Goal: Task Accomplishment & Management: Use online tool/utility

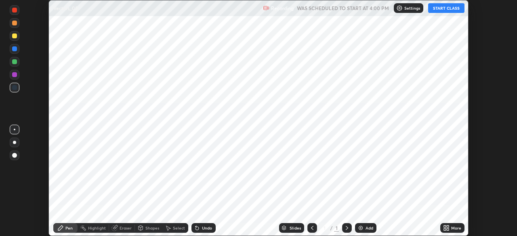
scroll to position [236, 517]
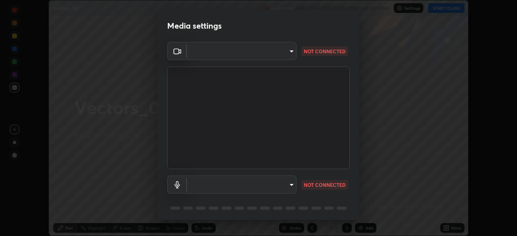
type input "50982f316fffe1b3331bec40aba9224b093542bb8989c70c2d80be30f11a8774"
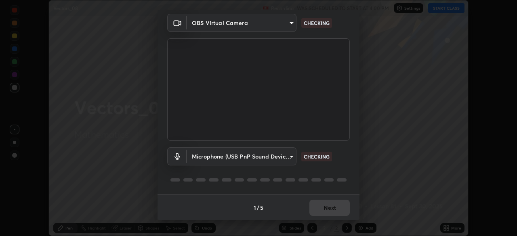
click at [289, 160] on body "Erase all Vectors_08 Recording WAS SCHEDULED TO START AT 4:00 PM Settings START…" at bounding box center [258, 118] width 517 height 236
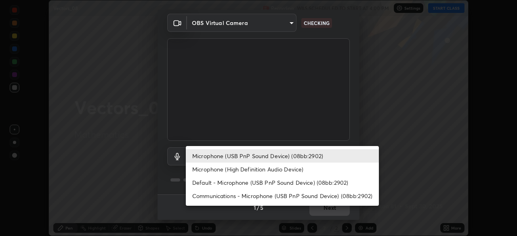
click at [282, 172] on li "Microphone (High Definition Audio Device)" at bounding box center [282, 169] width 193 height 13
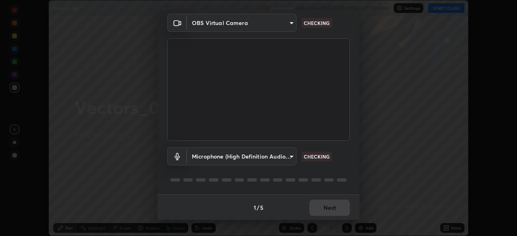
click at [289, 160] on body "Erase all Vectors_08 Recording WAS SCHEDULED TO START AT 4:00 PM Settings START…" at bounding box center [258, 118] width 517 height 236
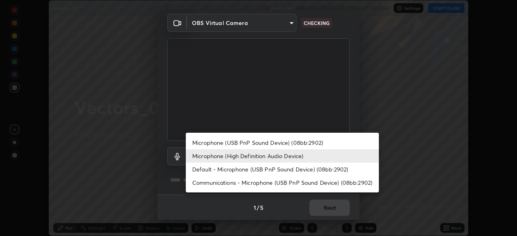
click at [290, 145] on li "Microphone (USB PnP Sound Device) (08bb:2902)" at bounding box center [282, 142] width 193 height 13
type input "6cecf16cddb04d7bb665bb9311655e851d5763775f8c5182042965e48140305a"
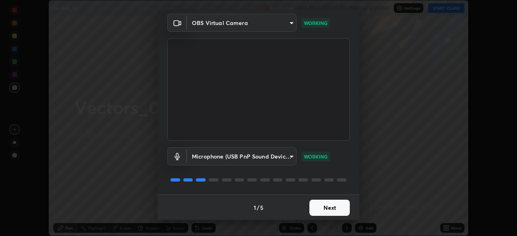
click at [337, 208] on button "Next" at bounding box center [330, 208] width 40 height 16
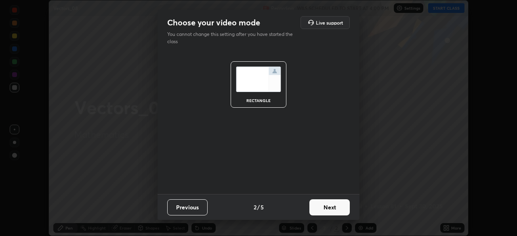
scroll to position [0, 0]
click at [341, 210] on button "Next" at bounding box center [330, 208] width 40 height 16
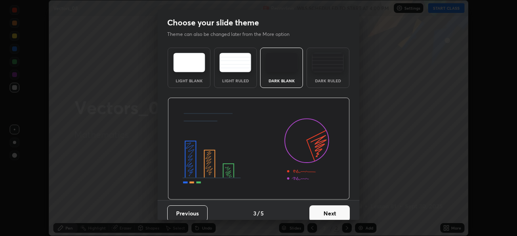
click at [344, 209] on button "Next" at bounding box center [330, 214] width 40 height 16
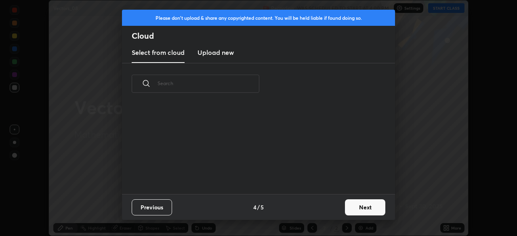
click at [350, 209] on button "Next" at bounding box center [365, 208] width 40 height 16
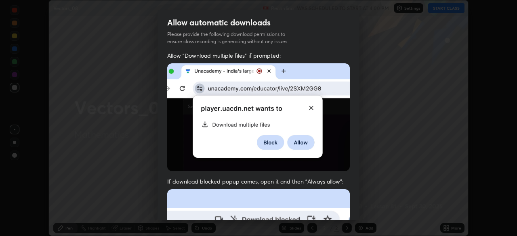
click at [355, 210] on div "Allow "Download multiple files" if prompted: If download blocked popup comes, o…" at bounding box center [259, 222] width 202 height 340
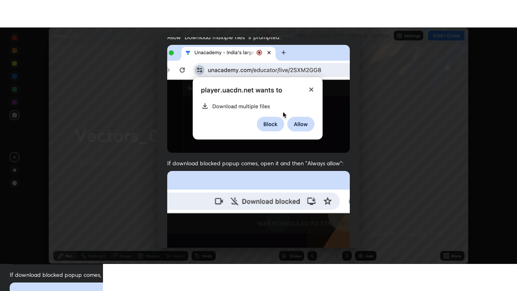
scroll to position [193, 0]
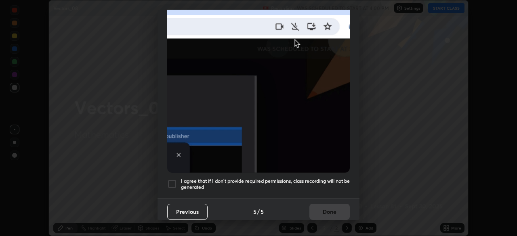
click at [172, 182] on div at bounding box center [172, 184] width 10 height 10
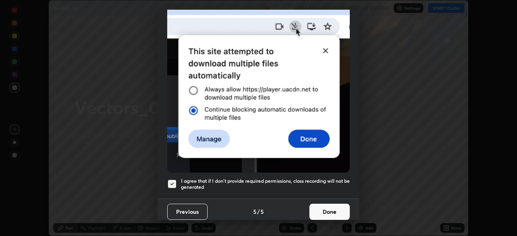
click at [333, 211] on button "Done" at bounding box center [330, 212] width 40 height 16
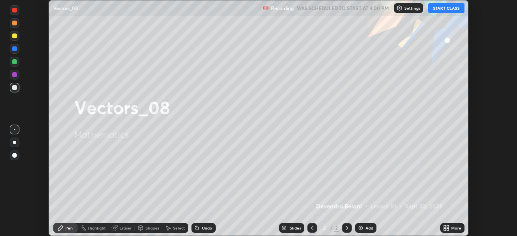
click at [445, 9] on button "START CLASS" at bounding box center [446, 8] width 36 height 10
click at [445, 230] on icon at bounding box center [445, 230] width 2 height 2
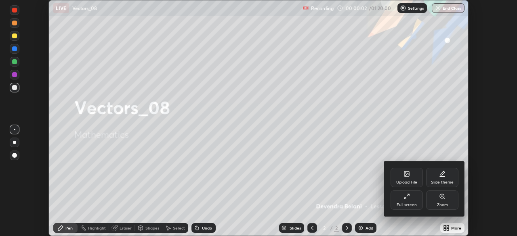
click at [407, 205] on div "Full screen" at bounding box center [407, 205] width 20 height 4
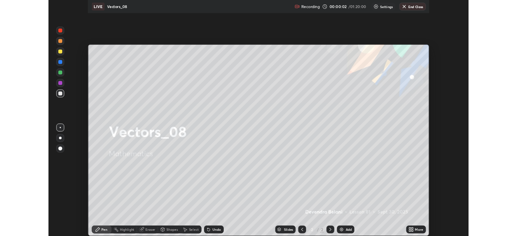
scroll to position [291, 517]
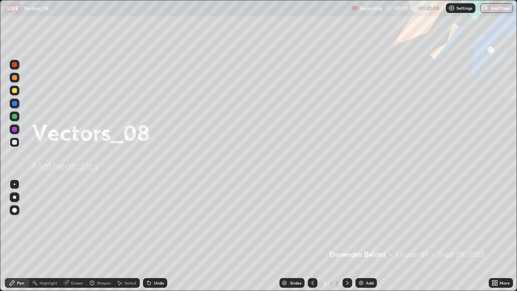
click at [366, 236] on div "Add" at bounding box center [370, 283] width 8 height 4
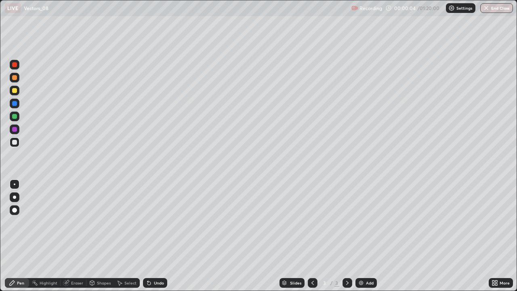
click at [15, 91] on div at bounding box center [14, 90] width 5 height 5
click at [150, 236] on icon at bounding box center [149, 283] width 6 height 6
click at [152, 236] on div "Undo" at bounding box center [155, 283] width 24 height 10
click at [159, 236] on div "Undo" at bounding box center [159, 283] width 10 height 4
click at [157, 236] on div "Undo" at bounding box center [159, 283] width 10 height 4
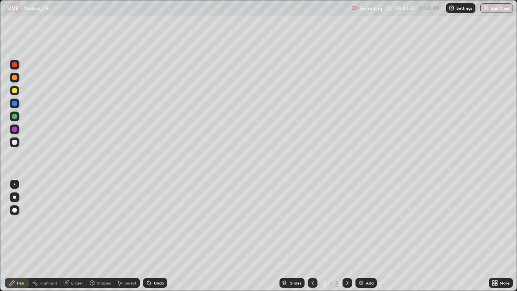
click at [154, 236] on div "Undo" at bounding box center [155, 283] width 24 height 10
click at [158, 236] on div "Undo" at bounding box center [159, 283] width 10 height 4
click at [156, 236] on div "Undo" at bounding box center [159, 283] width 10 height 4
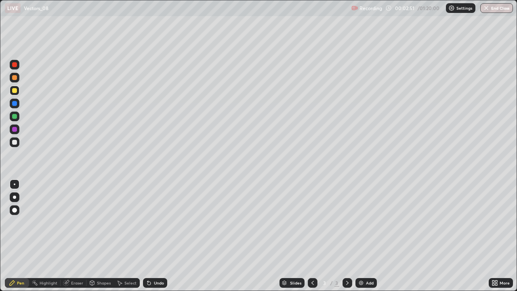
click at [154, 236] on div "Undo" at bounding box center [159, 283] width 10 height 4
click at [162, 236] on div "Undo" at bounding box center [159, 283] width 10 height 4
click at [14, 104] on div at bounding box center [14, 103] width 5 height 5
click at [15, 142] on div at bounding box center [14, 142] width 5 height 5
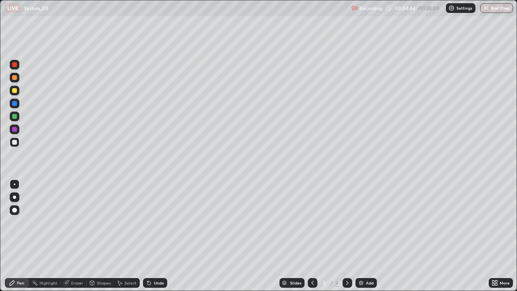
click at [14, 78] on div at bounding box center [14, 77] width 5 height 5
click at [360, 236] on img at bounding box center [361, 283] width 6 height 6
click at [15, 143] on div at bounding box center [14, 142] width 5 height 5
click at [133, 236] on div "Select" at bounding box center [130, 283] width 12 height 4
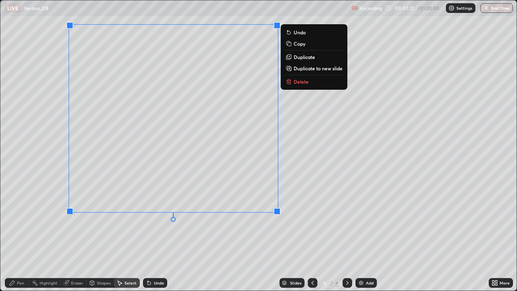
click at [301, 82] on p "Delete" at bounding box center [301, 81] width 15 height 6
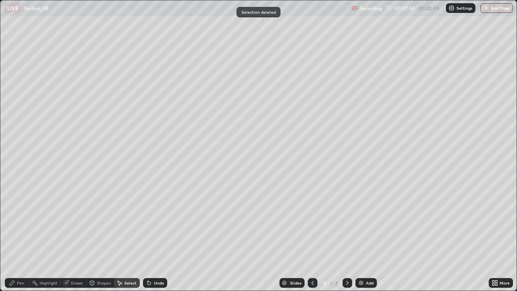
click at [19, 236] on div "Pen" at bounding box center [17, 283] width 24 height 10
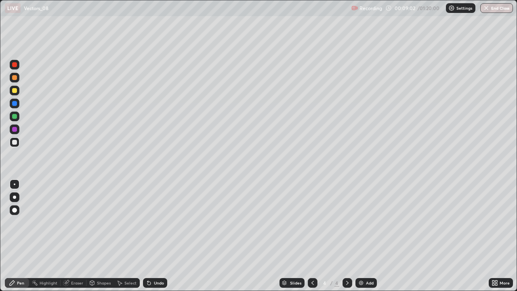
click at [153, 236] on div "Undo" at bounding box center [155, 283] width 24 height 10
click at [155, 236] on div "Undo" at bounding box center [159, 283] width 10 height 4
click at [121, 236] on icon at bounding box center [119, 283] width 6 height 6
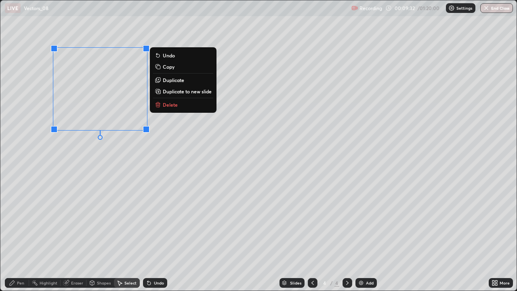
click at [159, 105] on icon at bounding box center [159, 106] width 0 height 2
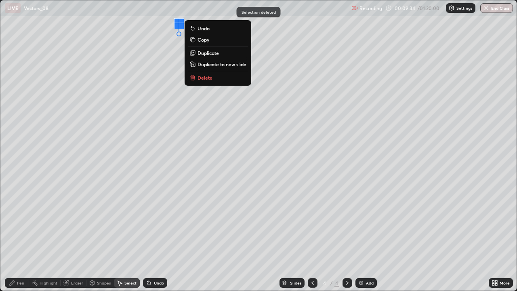
click at [204, 78] on p "Delete" at bounding box center [205, 77] width 15 height 6
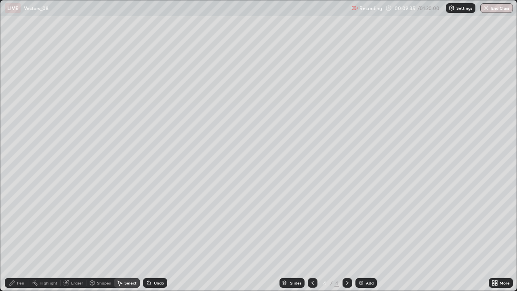
click at [22, 236] on div "Pen" at bounding box center [20, 283] width 7 height 4
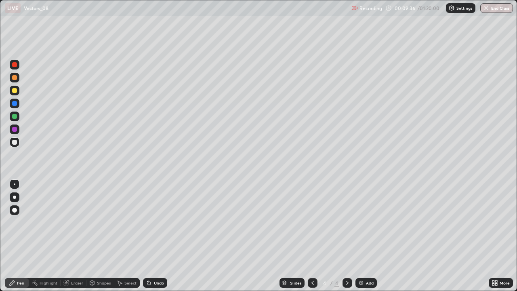
click at [16, 77] on div at bounding box center [14, 77] width 5 height 5
click at [15, 92] on div at bounding box center [14, 90] width 5 height 5
click at [14, 118] on div at bounding box center [14, 116] width 5 height 5
click at [13, 93] on div at bounding box center [14, 90] width 5 height 5
click at [154, 236] on div "Undo" at bounding box center [155, 283] width 24 height 10
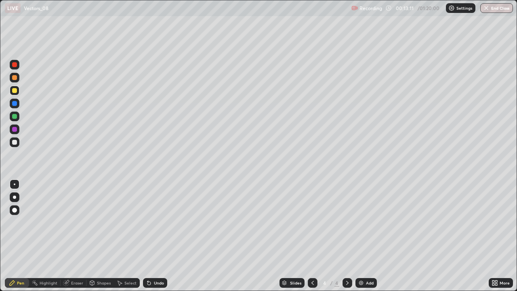
click at [15, 116] on div at bounding box center [14, 116] width 5 height 5
click at [148, 236] on icon at bounding box center [149, 283] width 3 height 3
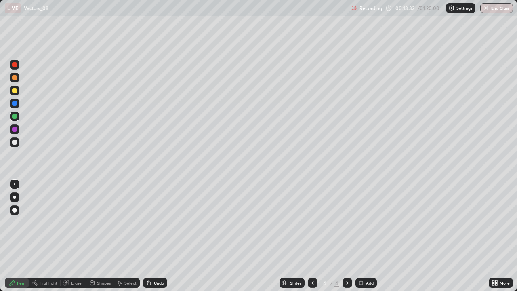
click at [148, 236] on icon at bounding box center [149, 283] width 3 height 3
click at [148, 236] on icon at bounding box center [148, 281] width 1 height 1
click at [148, 236] on icon at bounding box center [149, 283] width 3 height 3
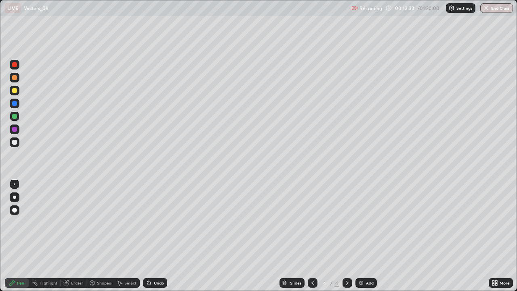
click at [148, 236] on icon at bounding box center [149, 283] width 3 height 3
click at [154, 236] on div "Undo" at bounding box center [159, 283] width 10 height 4
click at [312, 236] on icon at bounding box center [313, 283] width 6 height 6
click at [346, 236] on icon at bounding box center [347, 283] width 6 height 6
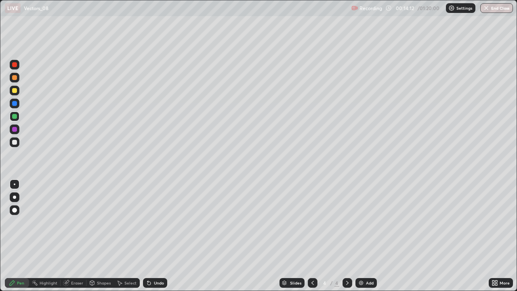
click at [347, 236] on icon at bounding box center [347, 283] width 6 height 6
click at [360, 236] on img at bounding box center [361, 283] width 6 height 6
click at [148, 236] on icon at bounding box center [148, 281] width 1 height 1
click at [149, 236] on icon at bounding box center [149, 283] width 3 height 3
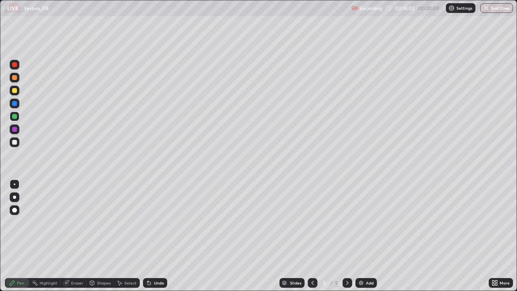
click at [156, 236] on div "Undo" at bounding box center [159, 283] width 10 height 4
click at [154, 236] on div "Undo" at bounding box center [159, 283] width 10 height 4
click at [152, 236] on div "Undo" at bounding box center [155, 283] width 24 height 10
click at [148, 236] on icon at bounding box center [149, 283] width 3 height 3
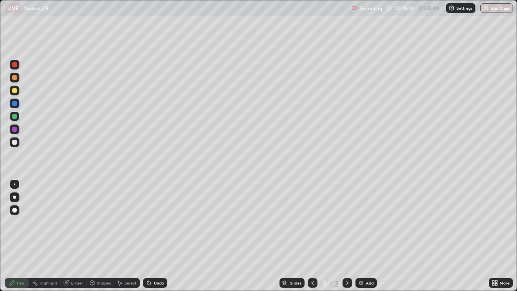
click at [150, 236] on icon at bounding box center [149, 283] width 6 height 6
click at [148, 236] on icon at bounding box center [149, 283] width 3 height 3
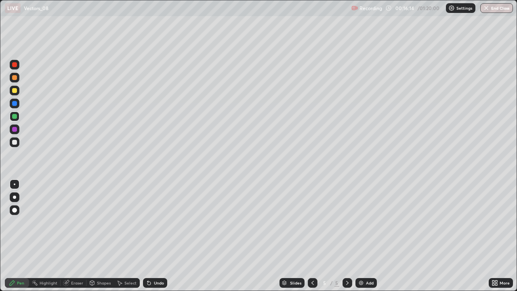
click at [148, 236] on icon at bounding box center [149, 283] width 3 height 3
click at [16, 143] on div at bounding box center [14, 142] width 5 height 5
click at [369, 236] on div "Add" at bounding box center [366, 283] width 21 height 10
click at [166, 236] on div "Undo" at bounding box center [155, 283] width 24 height 10
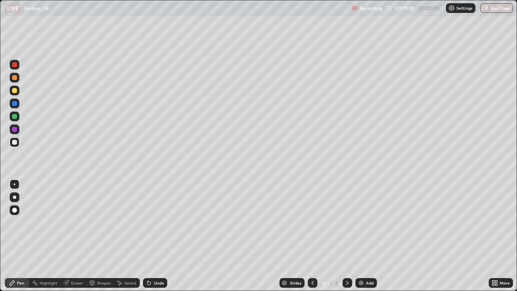
click at [164, 236] on div "Undo" at bounding box center [155, 283] width 24 height 10
click at [315, 236] on div at bounding box center [313, 283] width 10 height 10
click at [316, 236] on div at bounding box center [313, 283] width 10 height 10
click at [348, 236] on icon at bounding box center [347, 283] width 6 height 6
click at [346, 236] on icon at bounding box center [347, 283] width 6 height 6
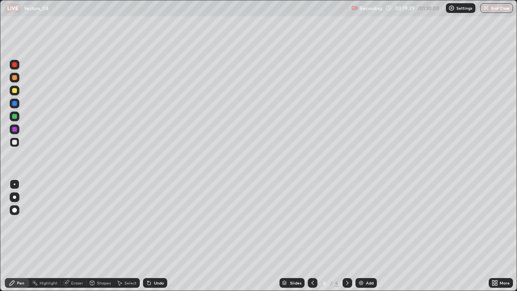
click at [346, 236] on icon at bounding box center [347, 283] width 6 height 6
click at [361, 236] on img at bounding box center [361, 283] width 6 height 6
click at [15, 89] on div at bounding box center [14, 90] width 5 height 5
click at [126, 236] on div "Select" at bounding box center [127, 283] width 26 height 10
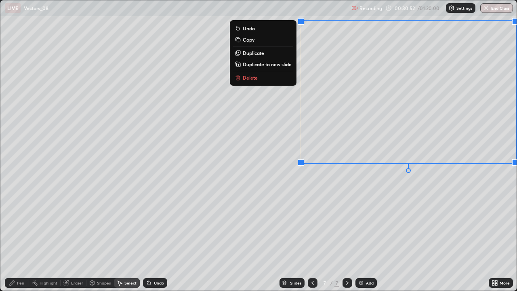
click at [287, 81] on button "Delete" at bounding box center [263, 78] width 60 height 10
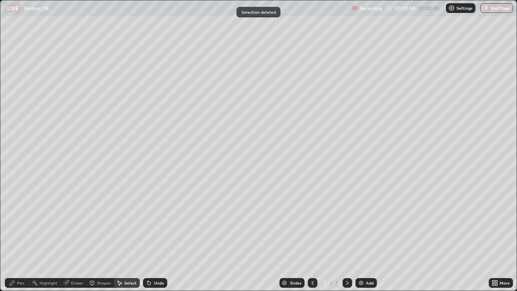
click at [20, 236] on div "Pen" at bounding box center [20, 283] width 7 height 4
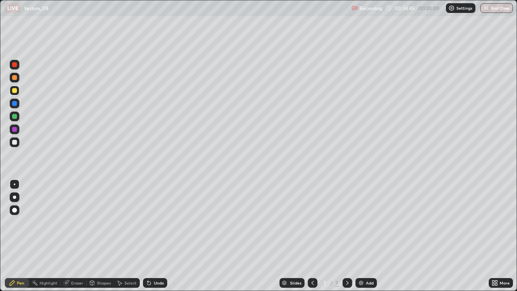
click at [127, 236] on div "Select" at bounding box center [127, 283] width 26 height 10
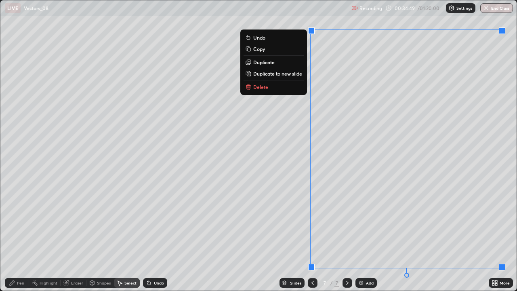
click at [291, 84] on button "Delete" at bounding box center [274, 87] width 60 height 10
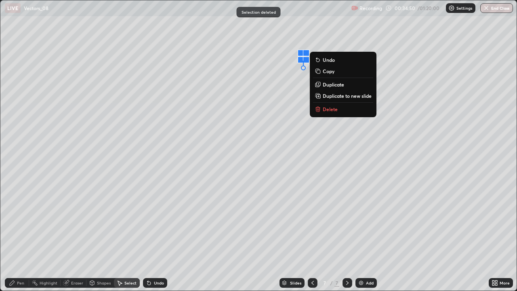
click at [360, 112] on button "Delete" at bounding box center [343, 109] width 60 height 10
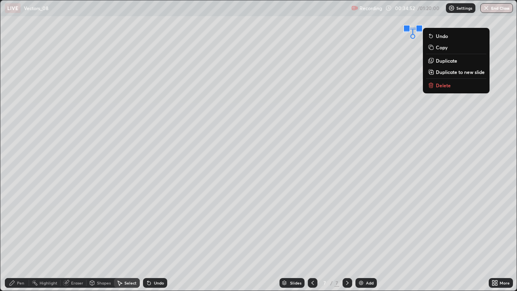
click at [447, 89] on button "Delete" at bounding box center [456, 85] width 60 height 10
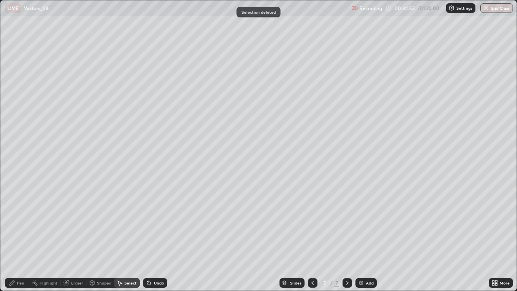
click at [25, 236] on div "Pen" at bounding box center [17, 283] width 24 height 10
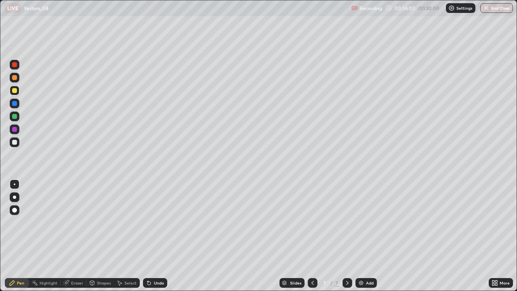
click at [124, 236] on div "Select" at bounding box center [130, 283] width 12 height 4
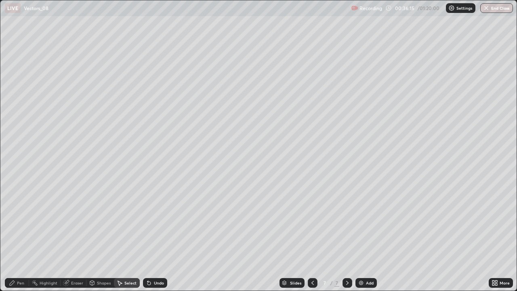
click at [29, 236] on div at bounding box center [29, 283] width 0 height 6
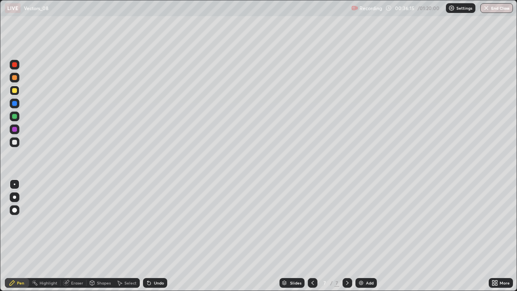
click at [13, 118] on div at bounding box center [14, 116] width 5 height 5
click at [368, 236] on div "Add" at bounding box center [366, 283] width 21 height 10
click at [157, 236] on div "Undo" at bounding box center [159, 283] width 10 height 4
click at [76, 236] on div "Eraser" at bounding box center [77, 283] width 12 height 4
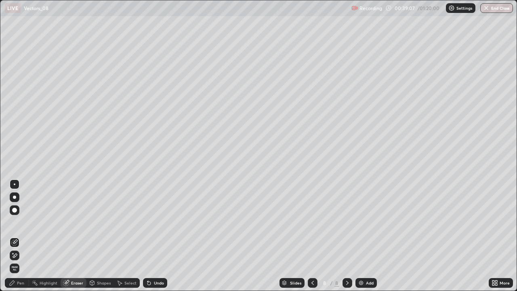
click at [23, 236] on div "Pen" at bounding box center [20, 283] width 7 height 4
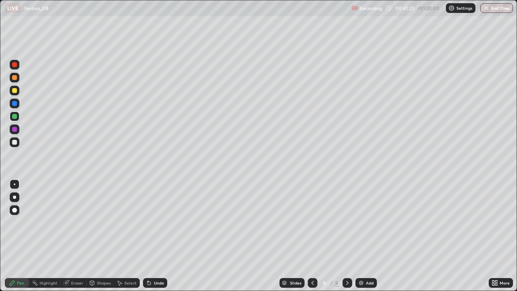
click at [13, 92] on div at bounding box center [14, 90] width 5 height 5
click at [160, 236] on div "Undo" at bounding box center [159, 283] width 10 height 4
click at [157, 236] on div "Undo" at bounding box center [159, 283] width 10 height 4
click at [160, 236] on div "Undo" at bounding box center [155, 283] width 24 height 10
click at [163, 236] on div "Undo" at bounding box center [155, 283] width 24 height 10
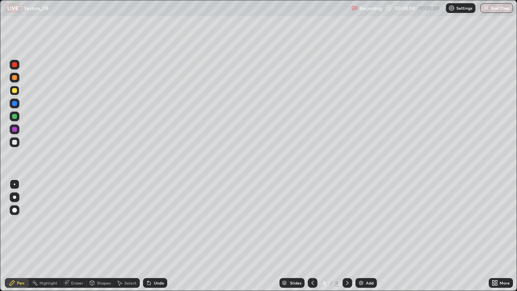
click at [133, 236] on div "Select" at bounding box center [130, 283] width 12 height 4
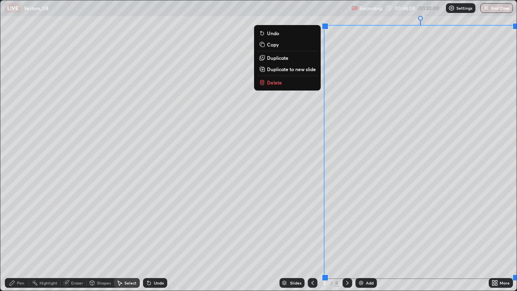
click at [292, 81] on button "Delete" at bounding box center [287, 83] width 60 height 10
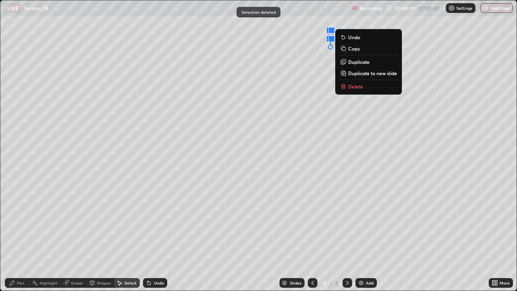
click at [363, 89] on button "Delete" at bounding box center [369, 87] width 60 height 10
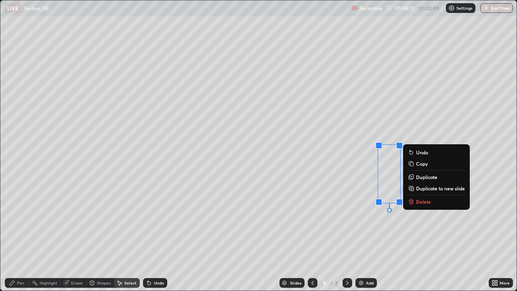
click at [419, 202] on p "Delete" at bounding box center [423, 201] width 15 height 6
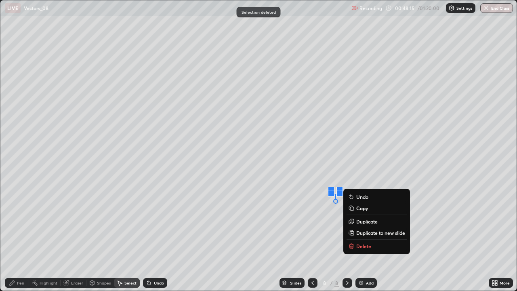
click at [380, 236] on button "Delete" at bounding box center [377, 246] width 60 height 10
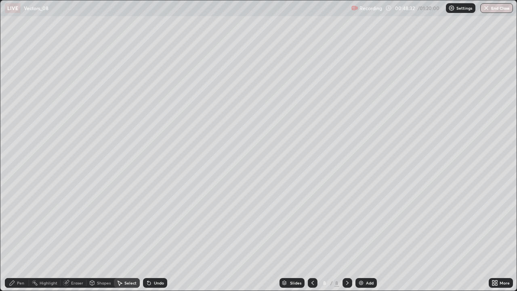
click at [23, 236] on div "Pen" at bounding box center [20, 283] width 7 height 4
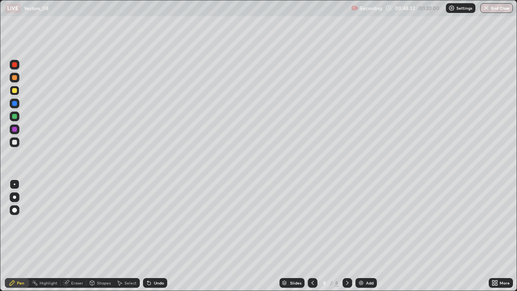
click at [15, 118] on div at bounding box center [14, 116] width 5 height 5
click at [15, 142] on div at bounding box center [14, 142] width 5 height 5
click at [131, 236] on div "Select" at bounding box center [130, 283] width 12 height 4
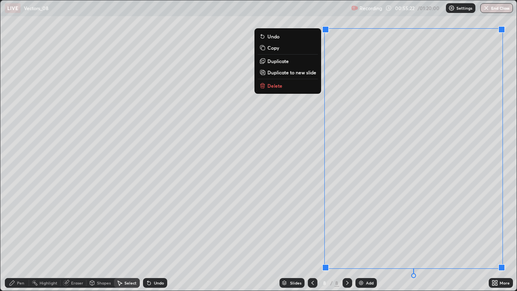
click at [299, 85] on button "Delete" at bounding box center [288, 86] width 60 height 10
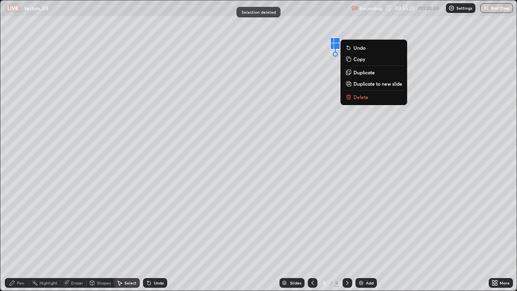
click at [369, 99] on button "Delete" at bounding box center [374, 97] width 60 height 10
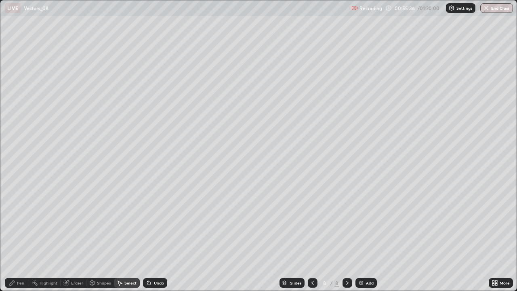
click at [26, 236] on div "Pen" at bounding box center [17, 283] width 24 height 10
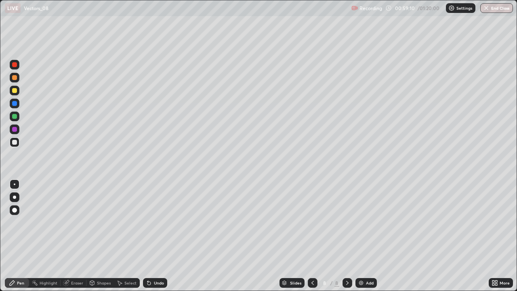
click at [134, 236] on div "Select" at bounding box center [127, 283] width 26 height 10
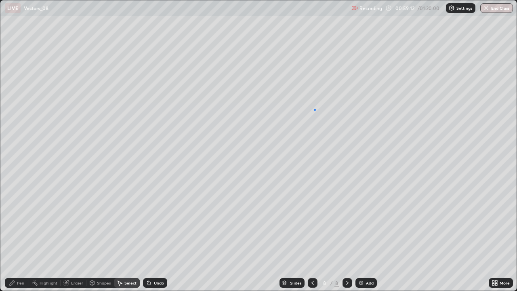
click at [315, 109] on div "0 ° Undo Copy Duplicate Duplicate to new slide Delete" at bounding box center [258, 145] width 517 height 291
click at [360, 236] on img at bounding box center [361, 283] width 6 height 6
click at [19, 236] on div "Pen" at bounding box center [17, 283] width 24 height 10
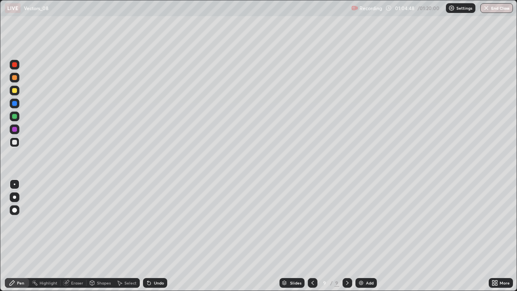
click at [19, 92] on div at bounding box center [15, 91] width 10 height 10
click at [130, 236] on div "Select" at bounding box center [127, 283] width 26 height 10
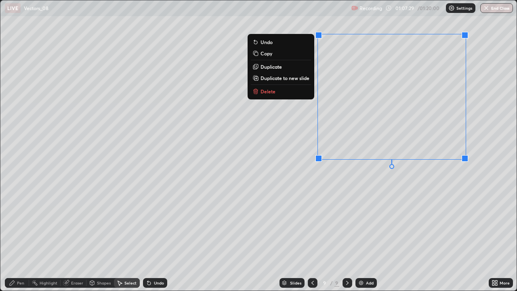
click at [301, 95] on button "Delete" at bounding box center [281, 91] width 60 height 10
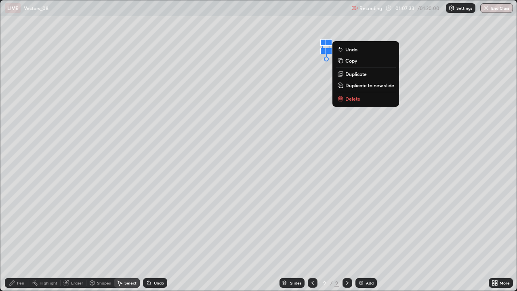
click at [351, 102] on button "Delete" at bounding box center [366, 99] width 60 height 10
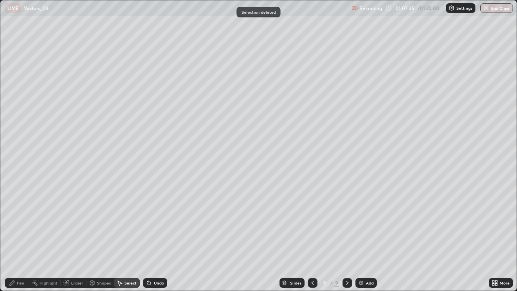
click at [21, 236] on div "Pen" at bounding box center [17, 283] width 24 height 10
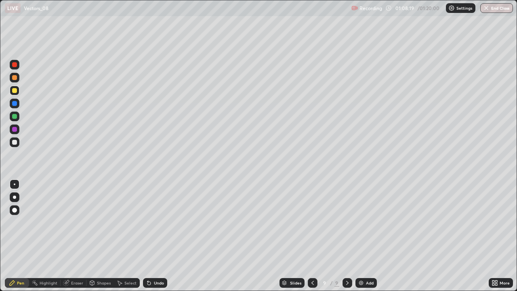
click at [15, 105] on div at bounding box center [14, 103] width 5 height 5
click at [359, 236] on img at bounding box center [361, 283] width 6 height 6
click at [160, 236] on div "Undo" at bounding box center [159, 283] width 10 height 4
click at [163, 236] on div "Undo" at bounding box center [155, 283] width 24 height 10
click at [15, 117] on div at bounding box center [14, 116] width 5 height 5
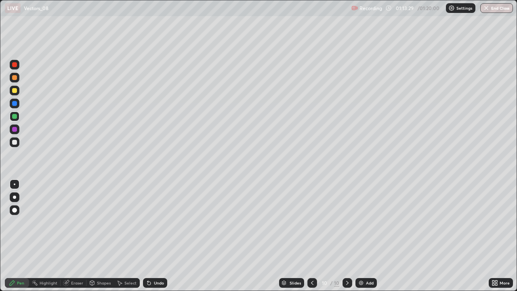
click at [148, 236] on icon at bounding box center [149, 283] width 3 height 3
click at [158, 236] on div "Undo" at bounding box center [159, 283] width 10 height 4
click at [164, 236] on div "Undo" at bounding box center [155, 283] width 24 height 10
click at [154, 236] on div "Undo" at bounding box center [159, 283] width 10 height 4
click at [12, 146] on div at bounding box center [15, 142] width 10 height 10
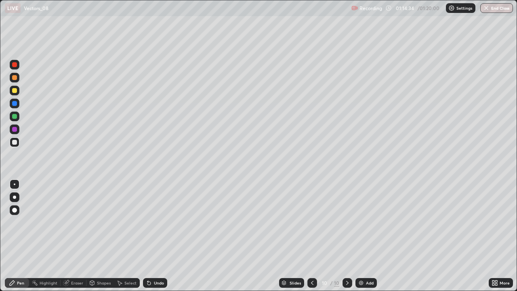
click at [158, 236] on div "Undo" at bounding box center [159, 283] width 10 height 4
click at [156, 236] on div "Undo" at bounding box center [155, 283] width 24 height 10
click at [153, 236] on div "Undo" at bounding box center [155, 283] width 24 height 10
click at [496, 12] on button "End Class" at bounding box center [497, 8] width 32 height 10
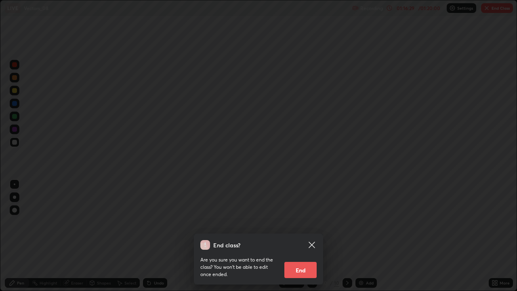
click at [307, 236] on button "End" at bounding box center [301, 270] width 32 height 16
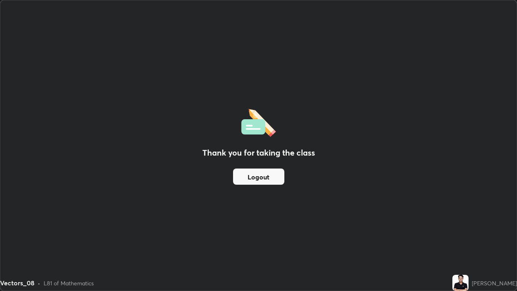
click at [292, 127] on div "Thank you for taking the class Logout" at bounding box center [258, 145] width 517 height 290
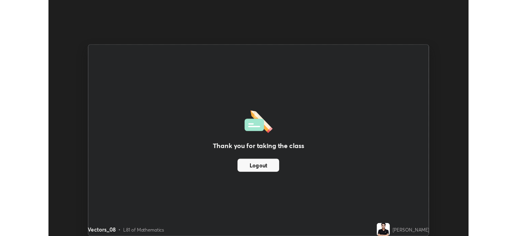
scroll to position [40179, 39899]
